Goal: Information Seeking & Learning: Learn about a topic

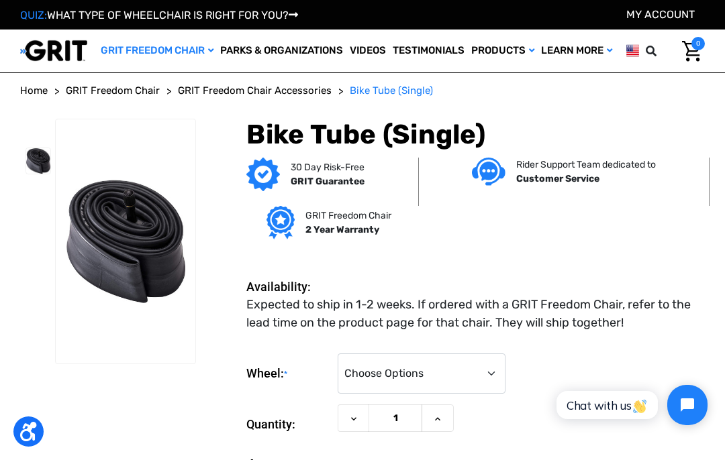
click at [89, 13] on link "QUIZ: WHAT TYPE OF WHEELCHAIR IS RIGHT FOR YOU?" at bounding box center [159, 15] width 278 height 13
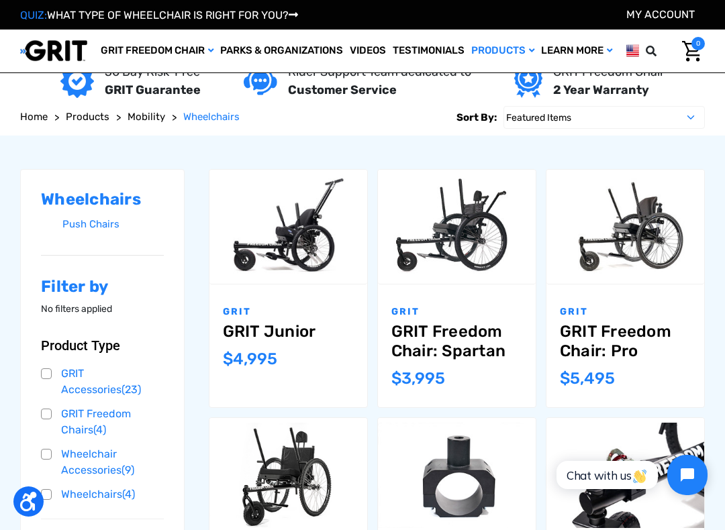
click at [476, 339] on link "GRIT Freedom Chair: Spartan" at bounding box center [456, 341] width 131 height 39
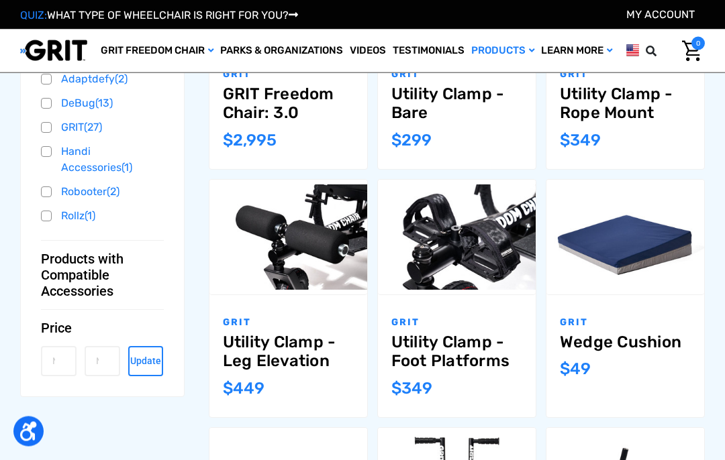
scroll to position [491, 0]
